Goal: Task Accomplishment & Management: Use online tool/utility

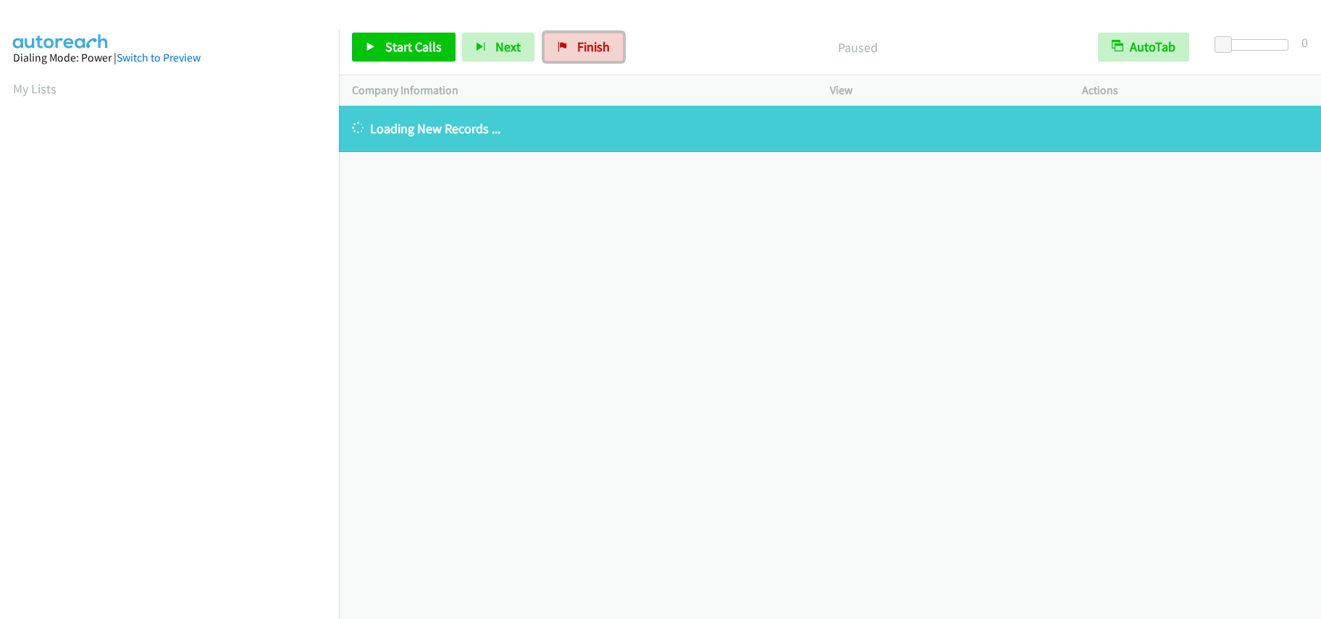
drag, startPoint x: 583, startPoint y: 53, endPoint x: 712, endPoint y: 44, distance: 129.2
click at [583, 53] on span "Finish" at bounding box center [593, 46] width 33 height 17
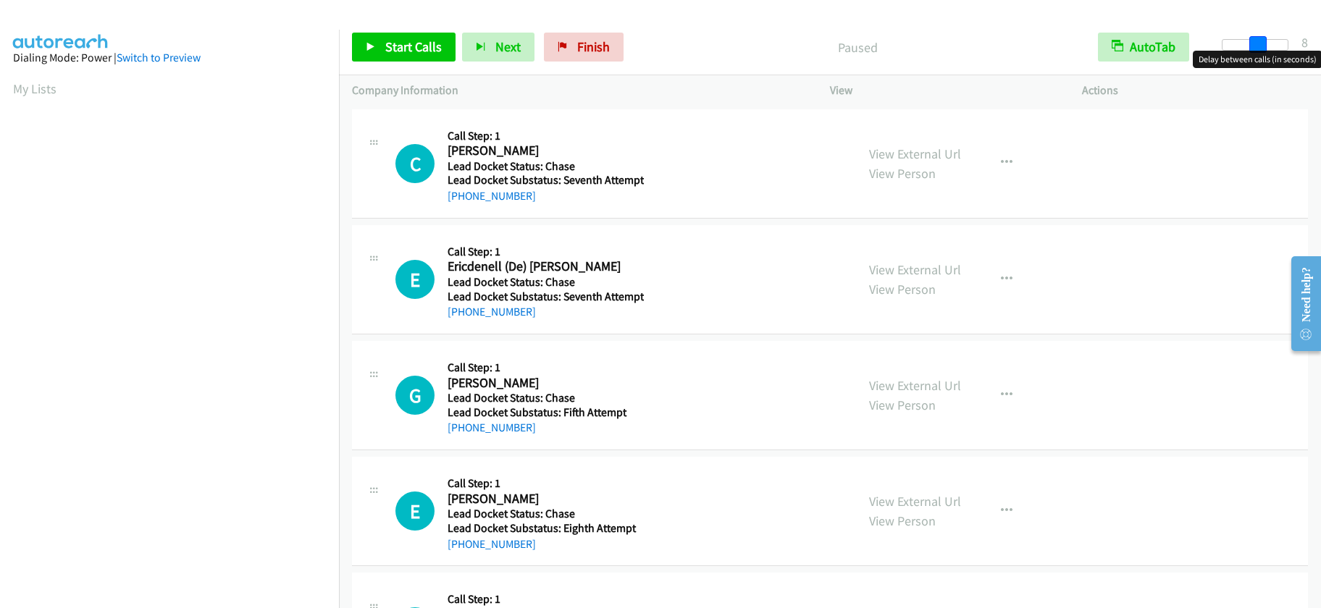
drag, startPoint x: 1220, startPoint y: 45, endPoint x: 1256, endPoint y: 43, distance: 36.3
click at [1256, 43] on span at bounding box center [1257, 44] width 17 height 17
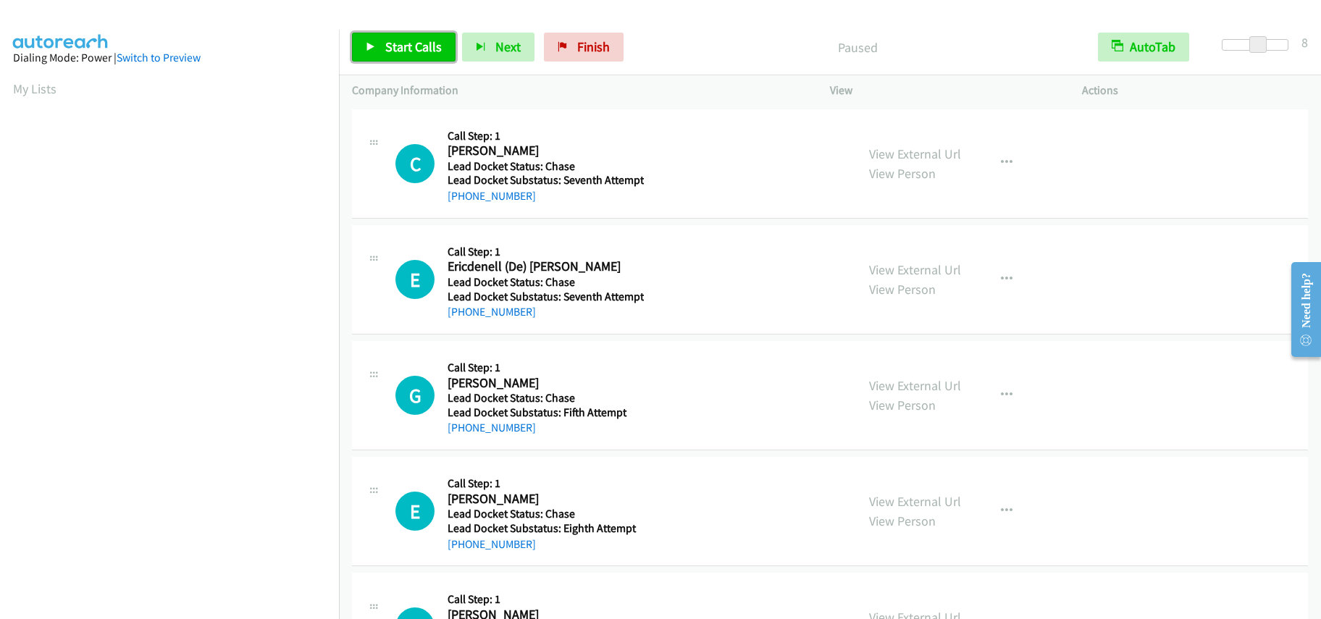
click at [418, 46] on span "Start Calls" at bounding box center [413, 46] width 56 height 17
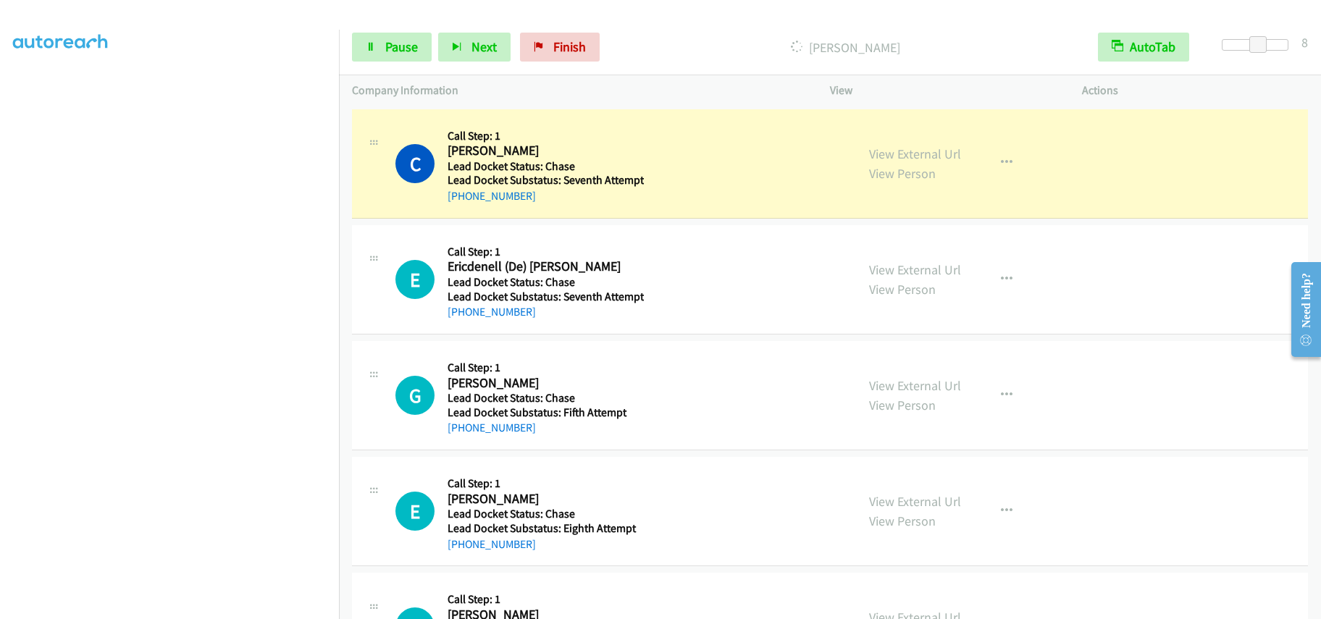
scroll to position [193, 0]
click at [402, 46] on span "Pause" at bounding box center [401, 46] width 33 height 17
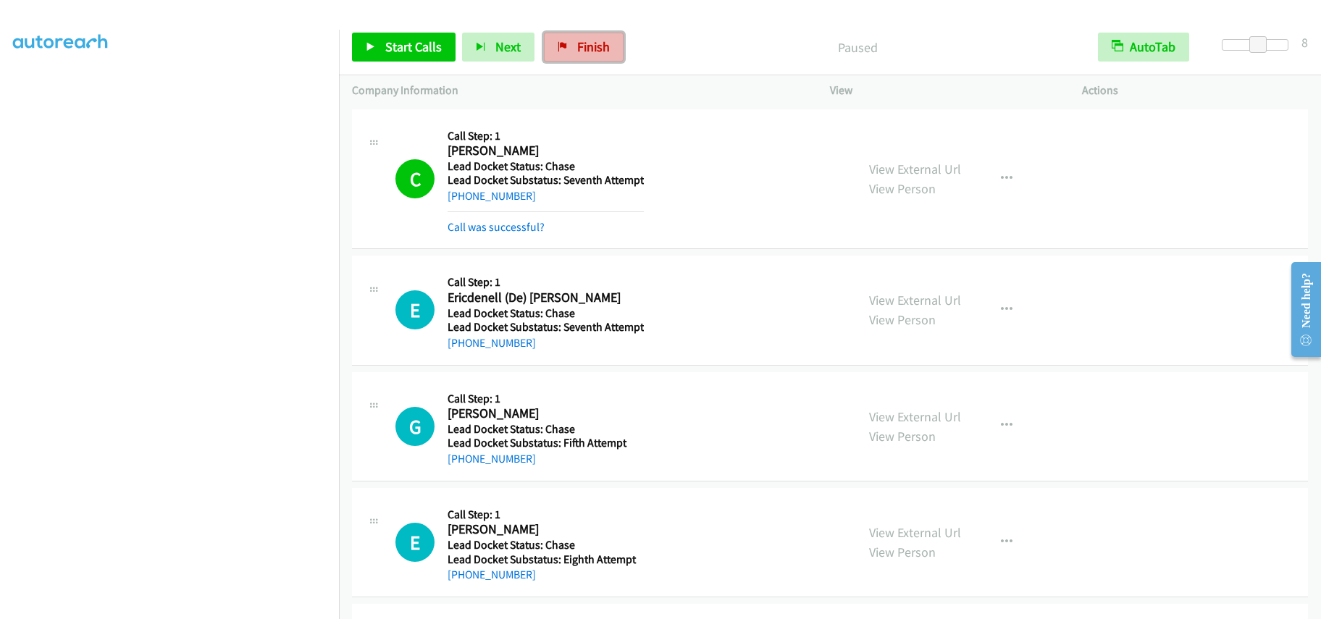
click at [583, 55] on link "Finish" at bounding box center [584, 47] width 80 height 29
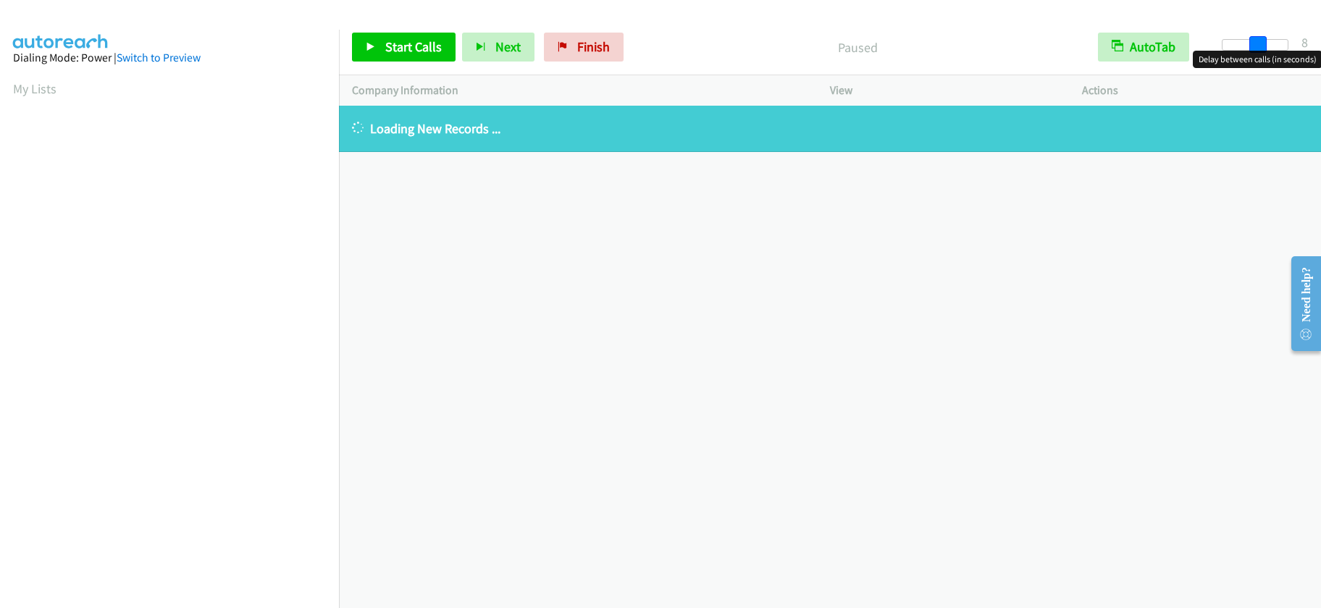
drag, startPoint x: 1228, startPoint y: 48, endPoint x: 1261, endPoint y: 51, distance: 33.4
click at [1261, 51] on body "Start Calls Pause Next Finish Paused AutoTab AutoTab 8 Company Information Info…" at bounding box center [660, 34] width 1321 height 69
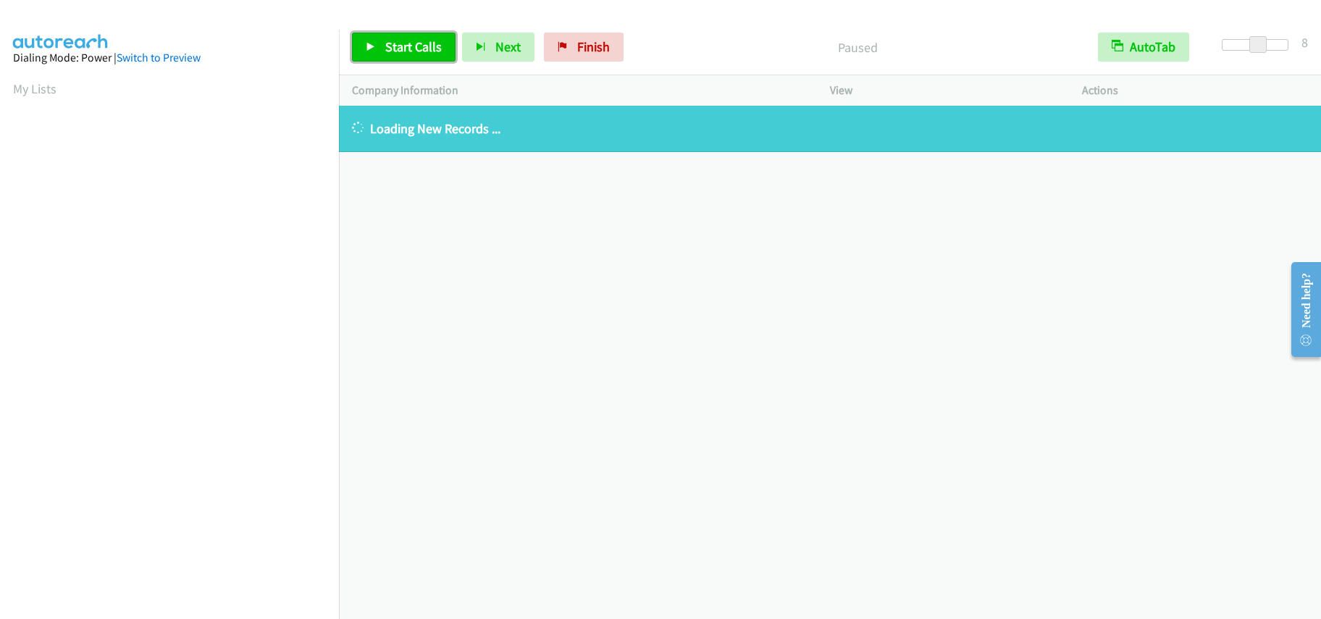
click at [410, 51] on span "Start Calls" at bounding box center [413, 46] width 56 height 17
drag, startPoint x: 557, startPoint y: 47, endPoint x: 720, endPoint y: 53, distance: 163.0
click at [557, 47] on span "Finish" at bounding box center [569, 46] width 33 height 17
